Goal: Find specific page/section

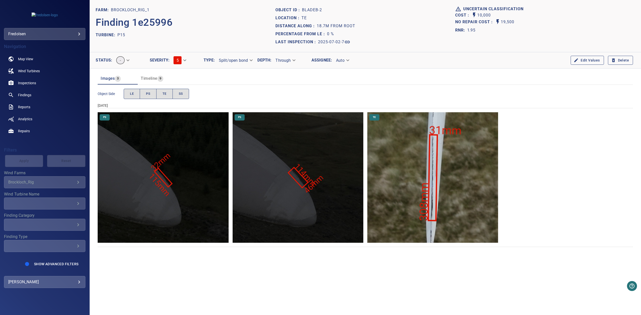
click at [288, 190] on img "Brockloch_Rig_1/P15/2025-07-02-7/2025-07-02-1/image7wp9.jpg" at bounding box center [298, 177] width 131 height 131
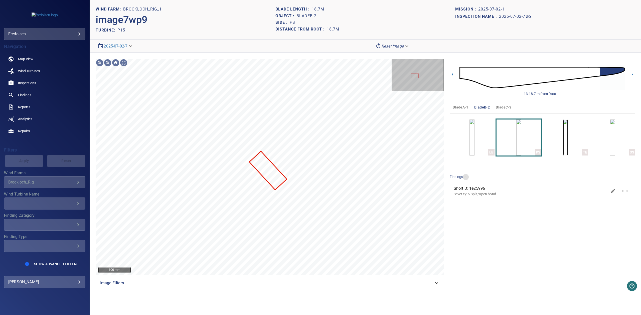
click at [563, 151] on img "button" at bounding box center [565, 138] width 5 height 36
